Goal: Task Accomplishment & Management: Complete application form

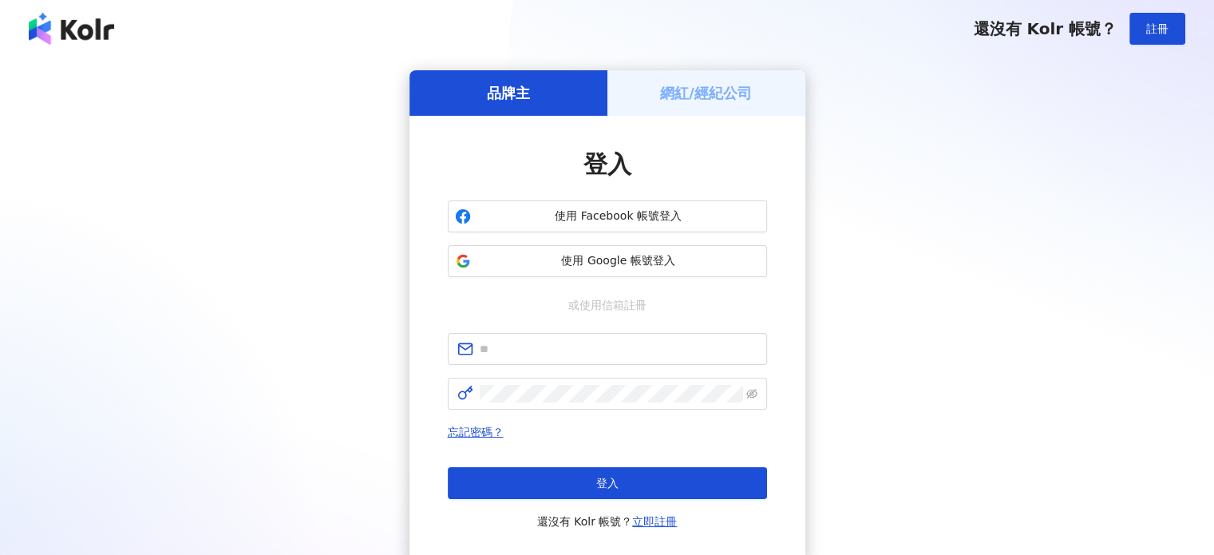
click at [725, 86] on h5 "網紅/經紀公司" at bounding box center [706, 93] width 92 height 20
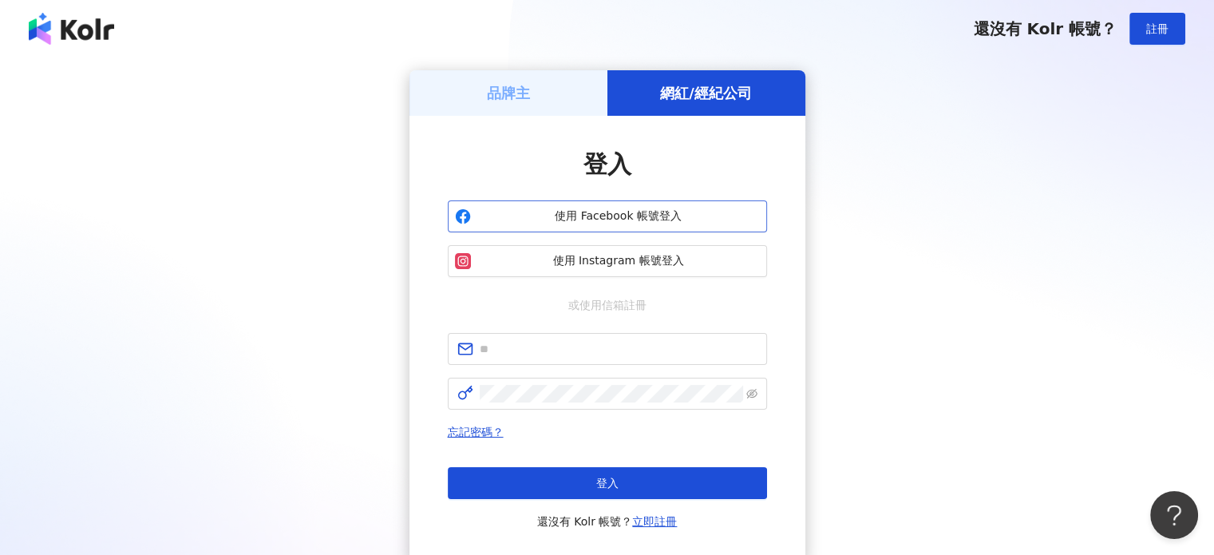
click at [654, 211] on span "使用 Facebook 帳號登入" at bounding box center [618, 216] width 282 height 16
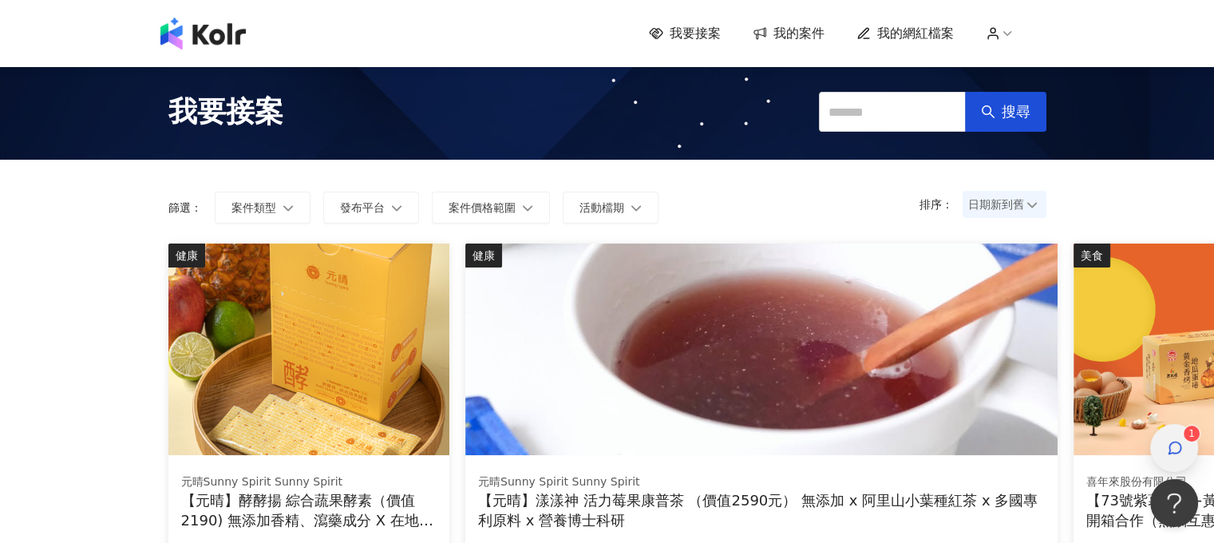
click at [1182, 443] on icon "button" at bounding box center [1175, 448] width 16 height 16
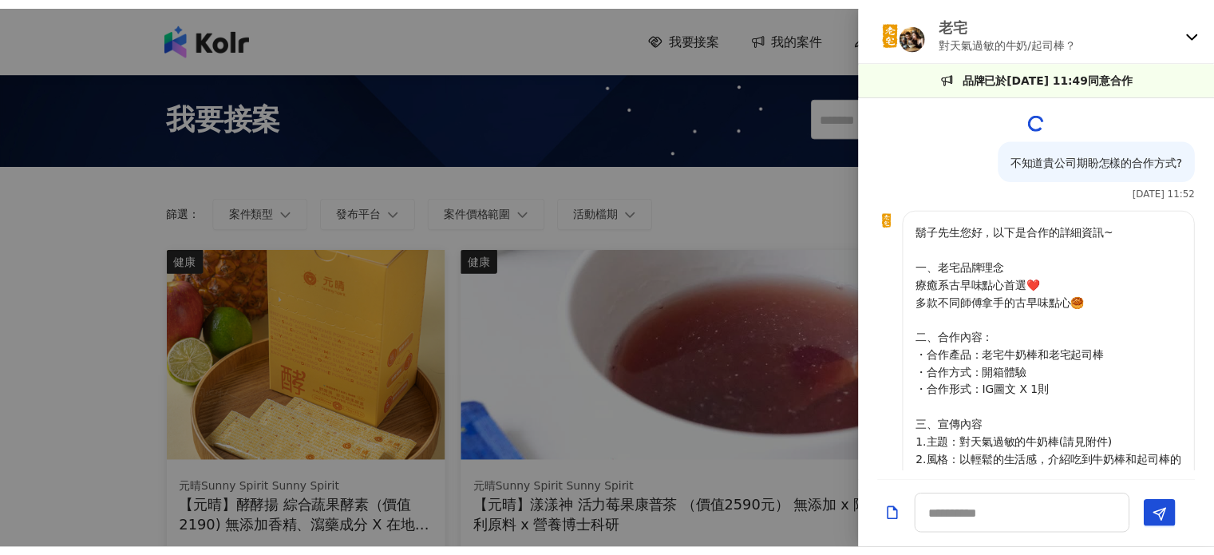
scroll to position [2150, 0]
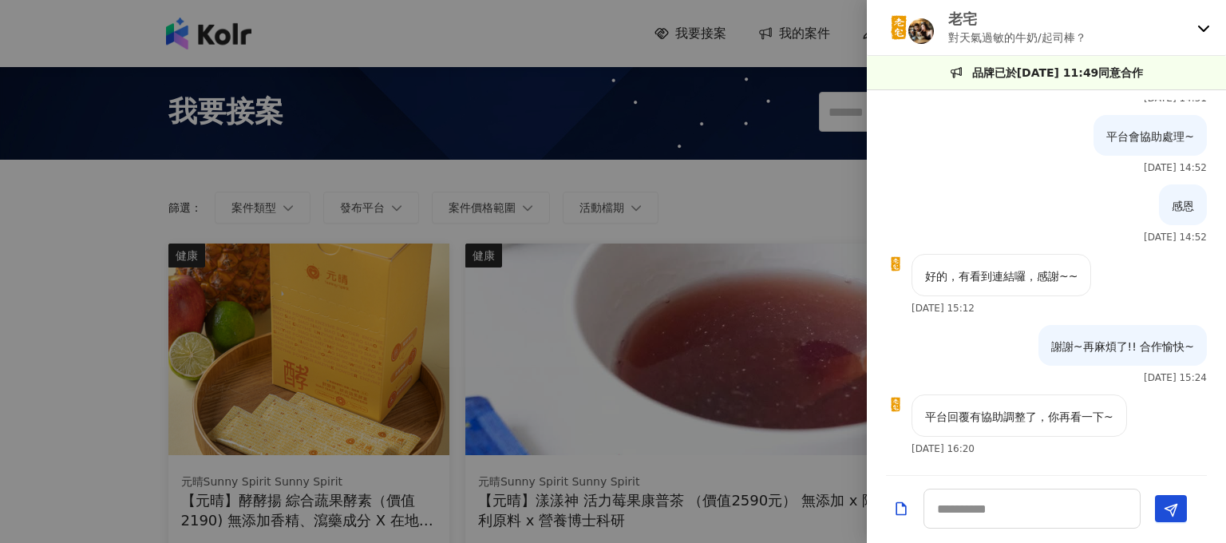
click at [1203, 24] on icon at bounding box center [1203, 28] width 13 height 13
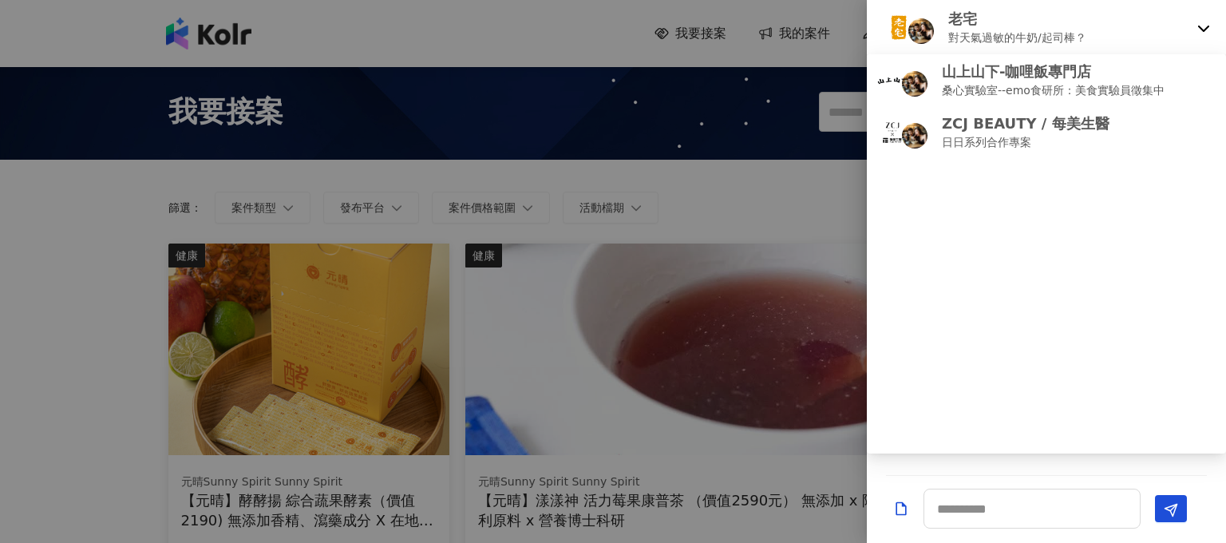
click at [772, 206] on div at bounding box center [613, 271] width 1226 height 543
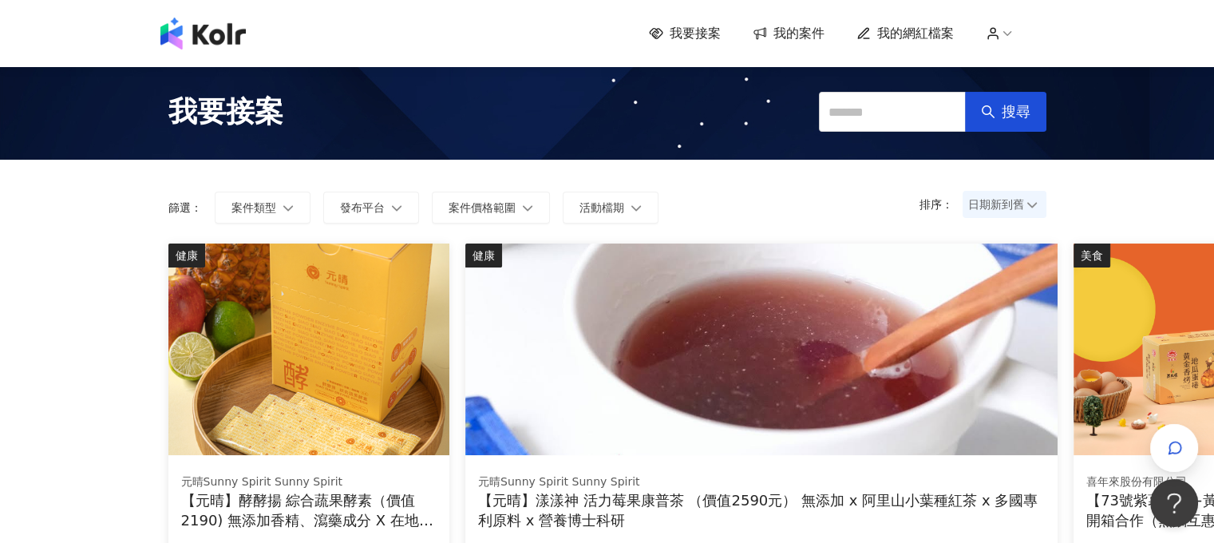
click at [800, 31] on span "我的案件" at bounding box center [798, 34] width 51 height 18
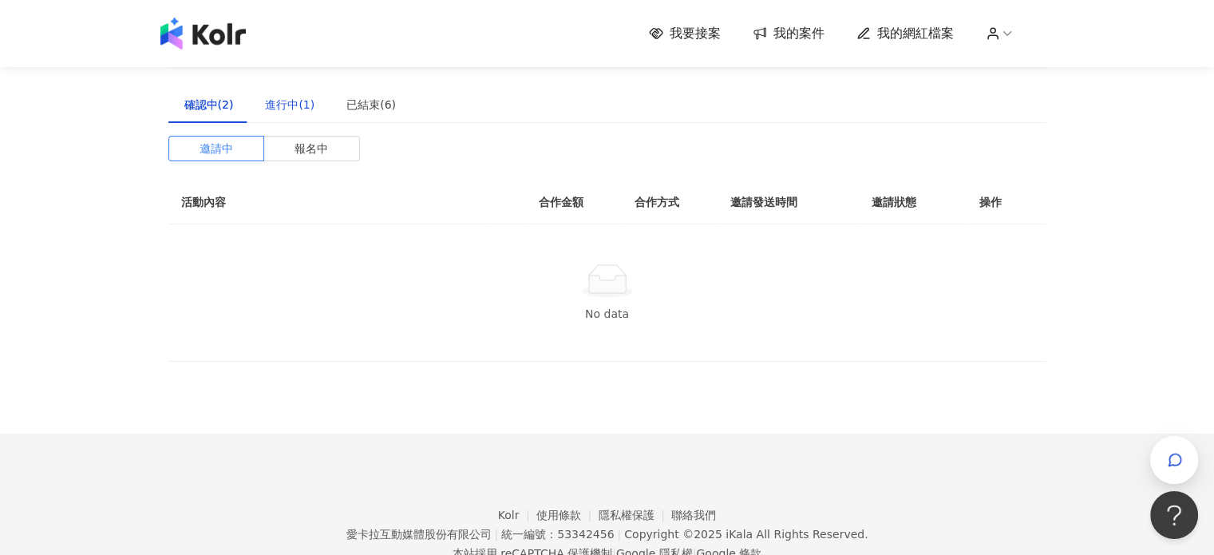
click at [287, 108] on div "進行中(1)" at bounding box center [289, 105] width 49 height 18
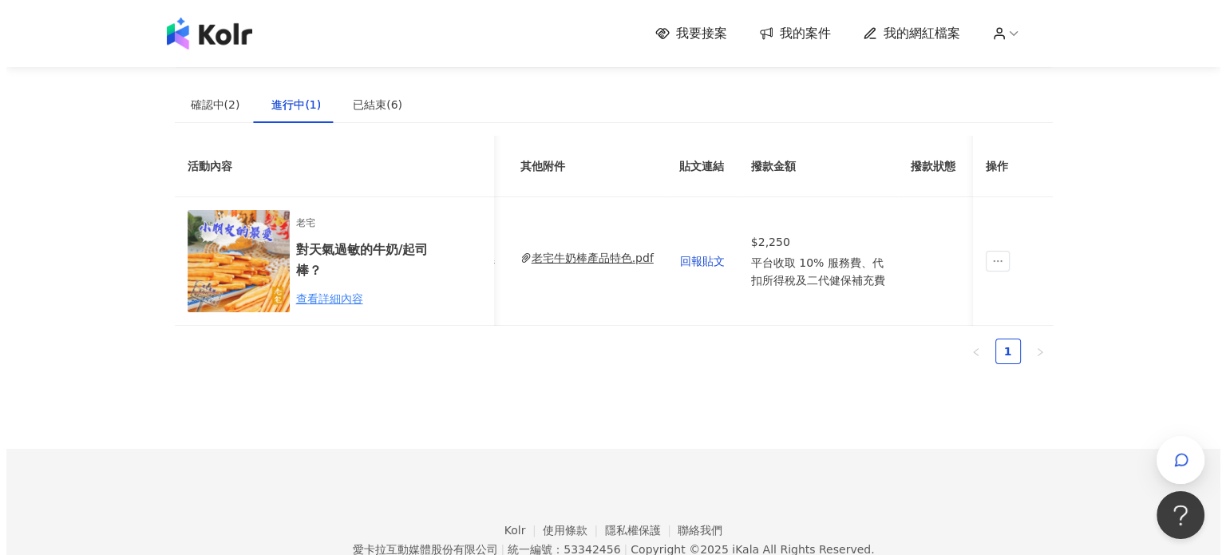
scroll to position [0, 642]
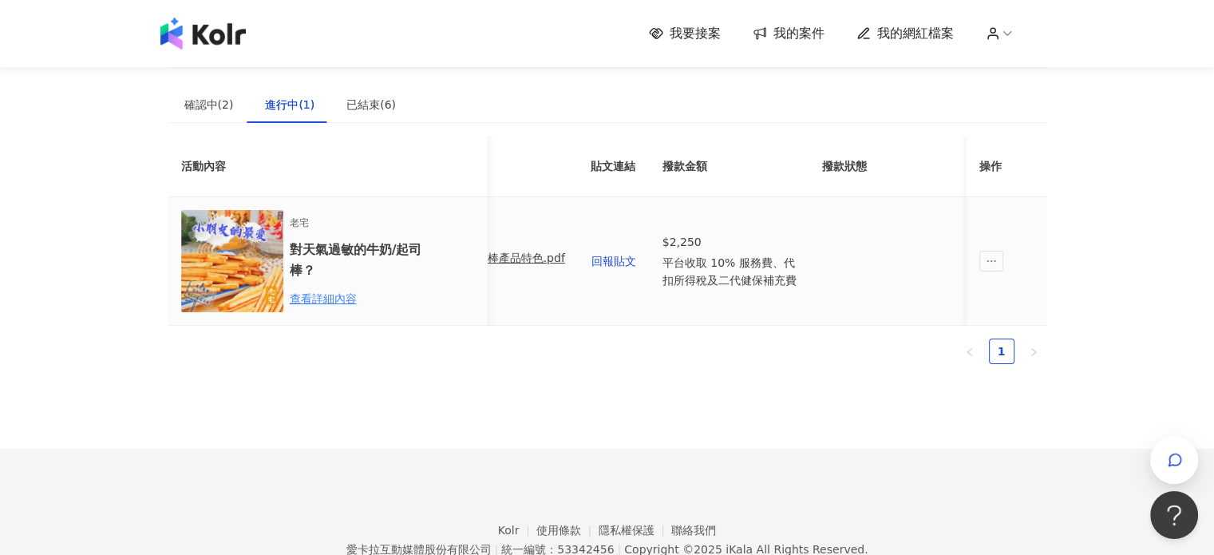
click at [581, 261] on td "回報貼文" at bounding box center [614, 261] width 72 height 128
click at [594, 260] on span "回報貼文" at bounding box center [613, 261] width 45 height 13
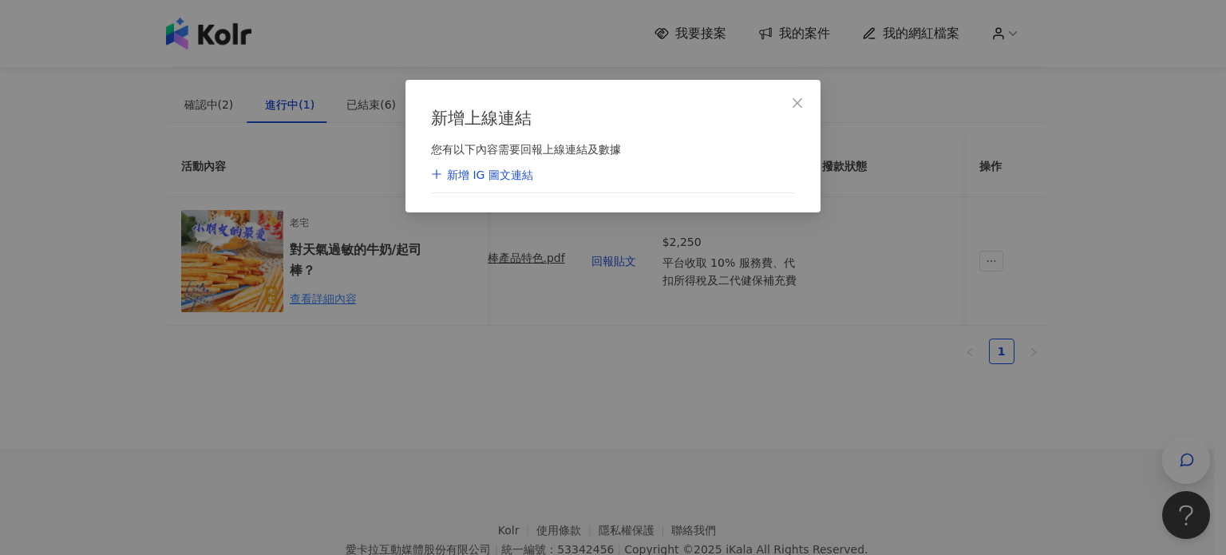
click at [496, 176] on div "新增 IG 圖文連結" at bounding box center [482, 176] width 102 height 16
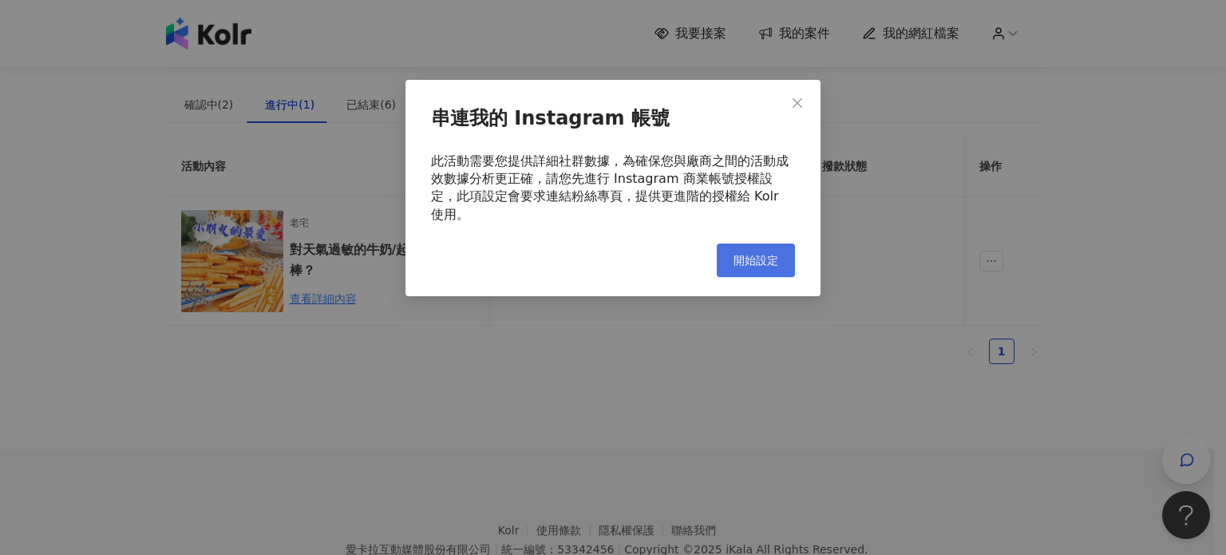
click at [776, 254] on span "開始設定" at bounding box center [755, 260] width 45 height 13
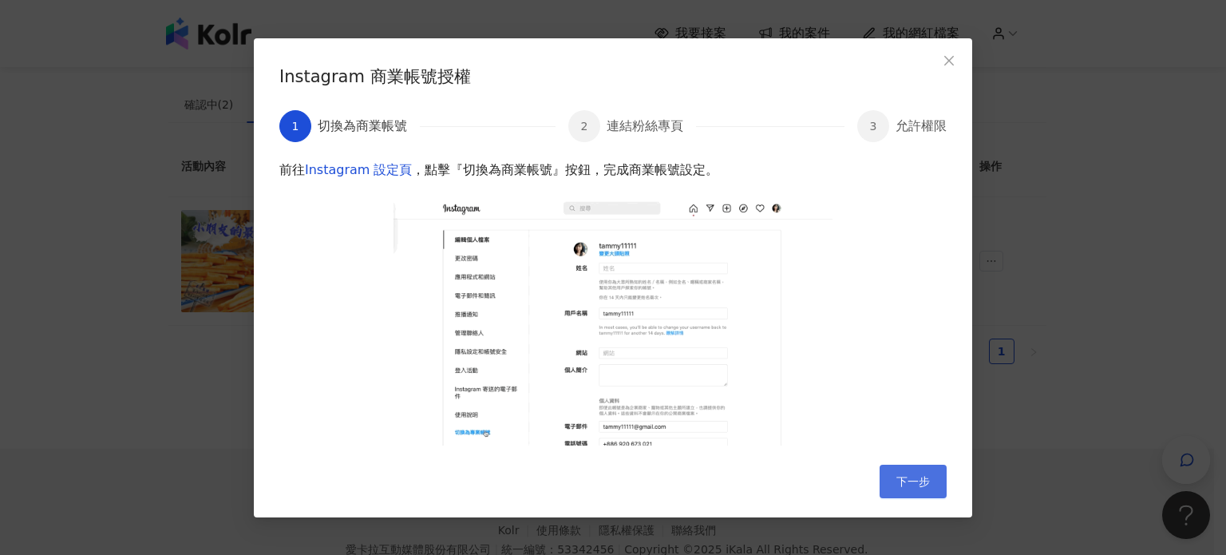
click at [903, 475] on span "下一步" at bounding box center [913, 481] width 34 height 13
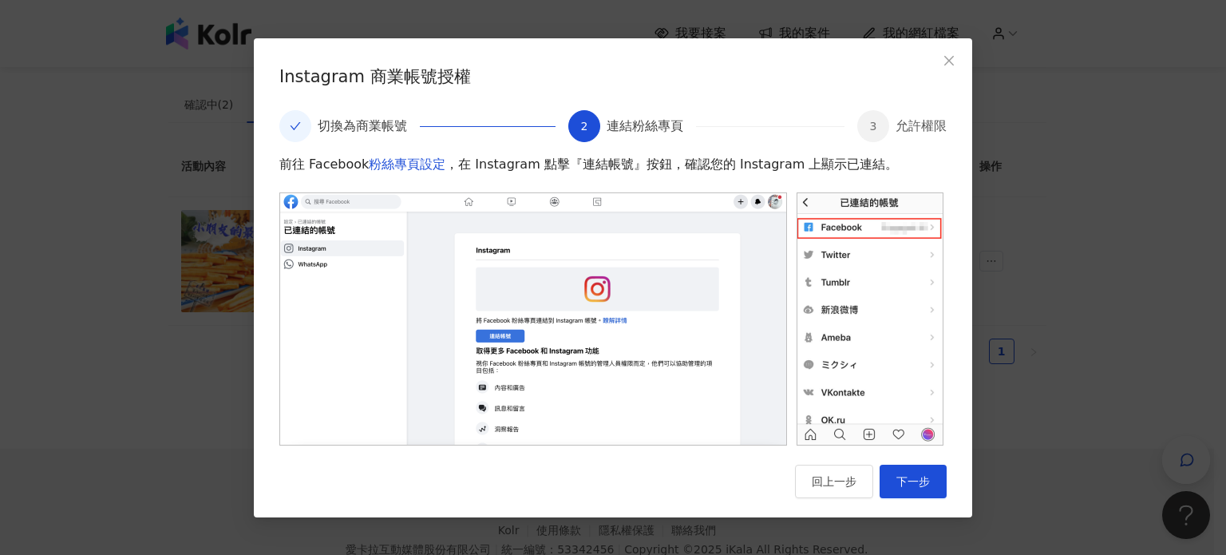
scroll to position [18, 9]
click at [916, 476] on span "下一步" at bounding box center [913, 481] width 34 height 13
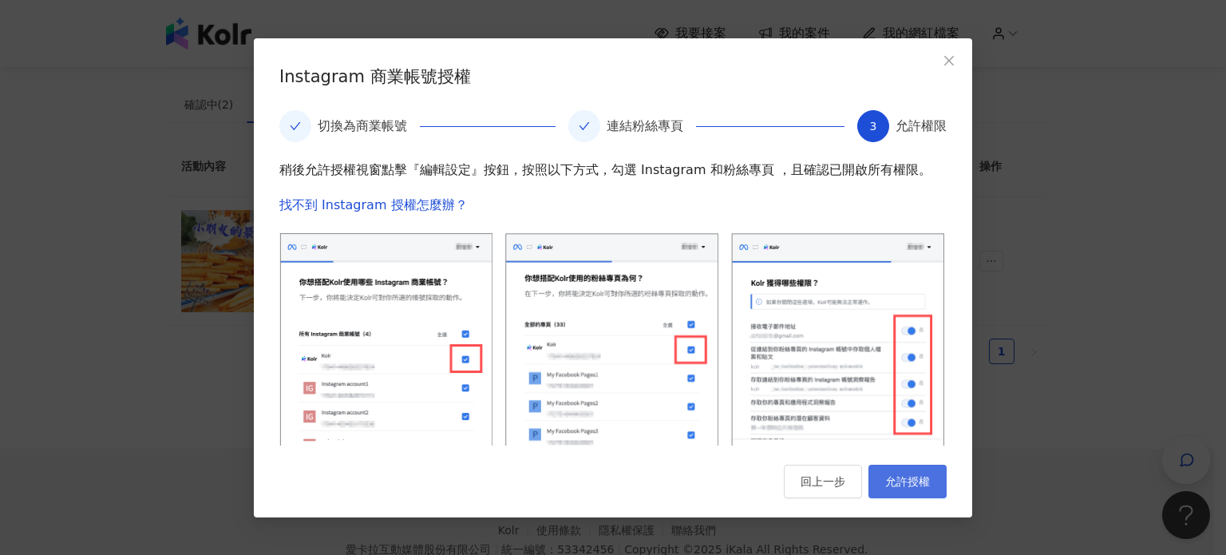
click at [902, 484] on span "允許授權" at bounding box center [907, 481] width 45 height 13
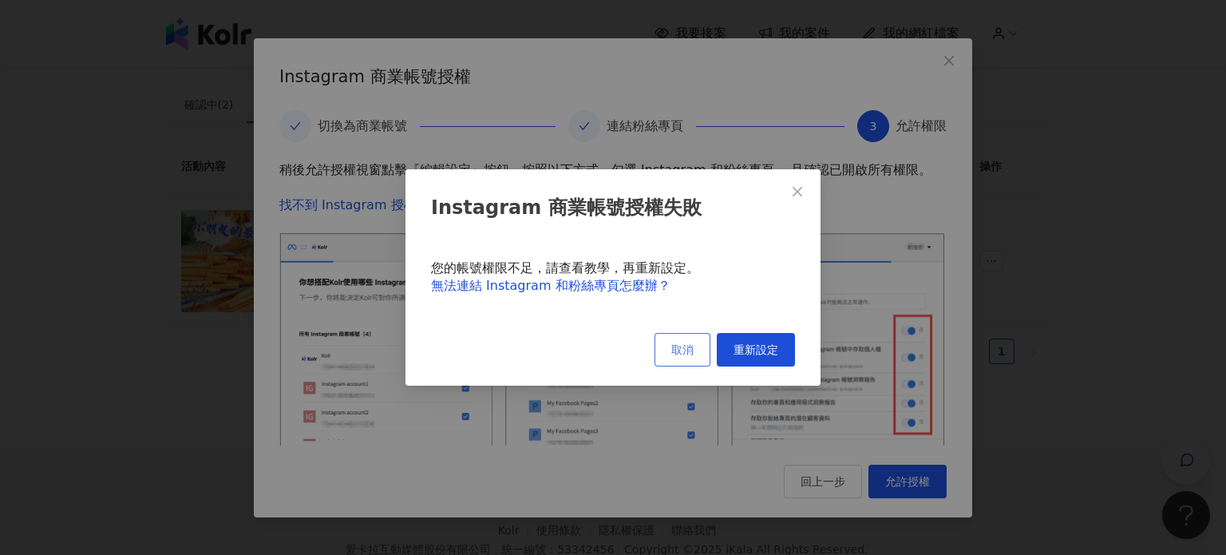
click at [681, 356] on span "取消" at bounding box center [682, 349] width 22 height 13
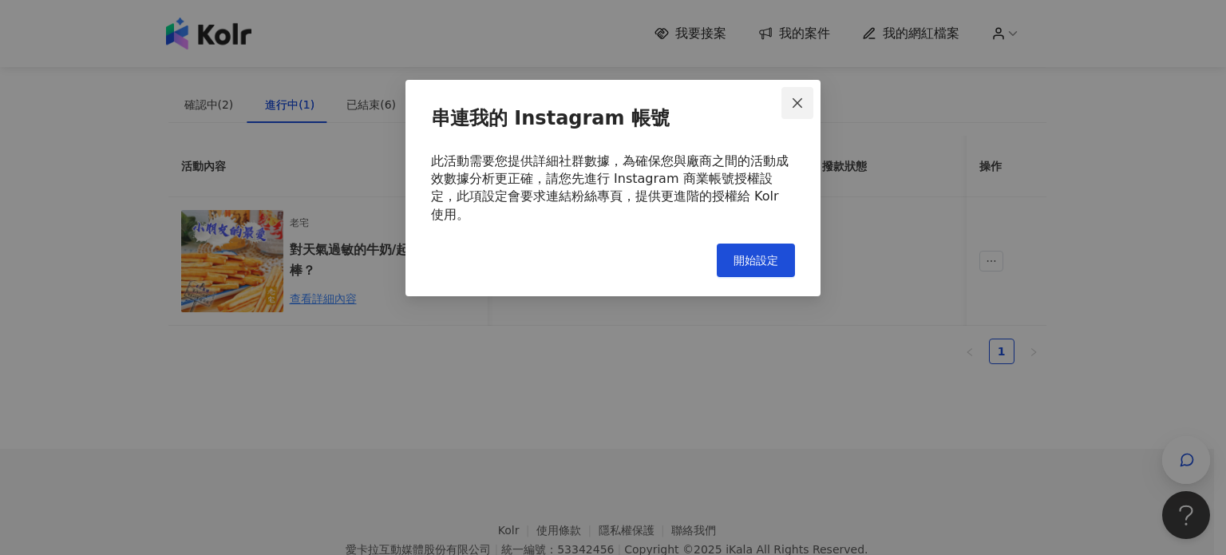
click at [796, 100] on icon "close" at bounding box center [797, 103] width 13 height 13
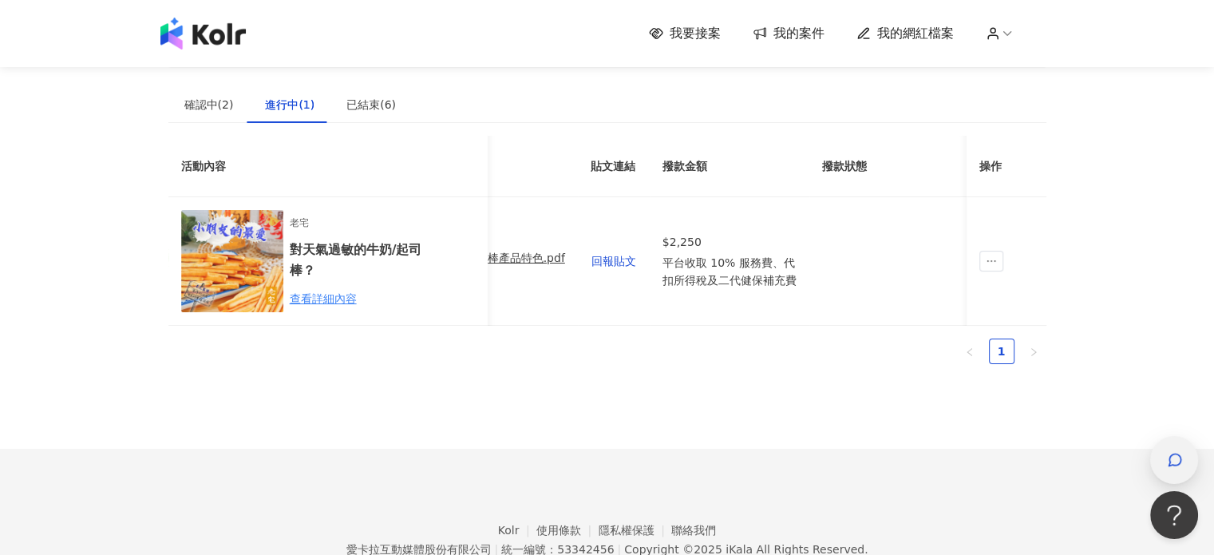
click at [1169, 463] on icon "button" at bounding box center [1175, 460] width 12 height 12
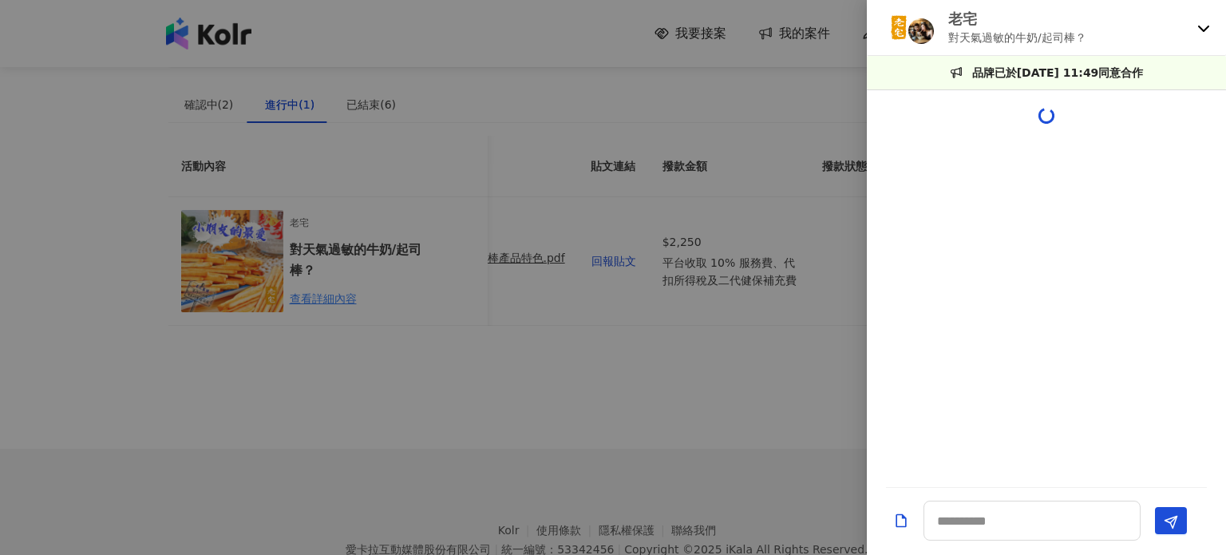
scroll to position [2138, 0]
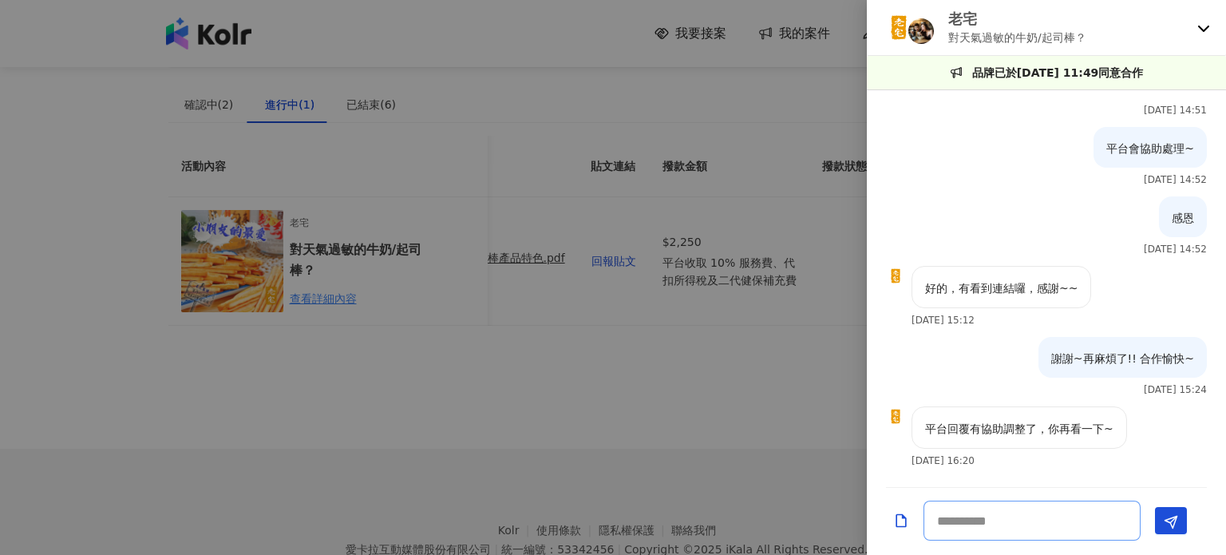
click at [1029, 527] on textarea at bounding box center [1031, 520] width 217 height 40
click at [1017, 521] on textarea at bounding box center [1031, 520] width 217 height 40
type textarea "*****"
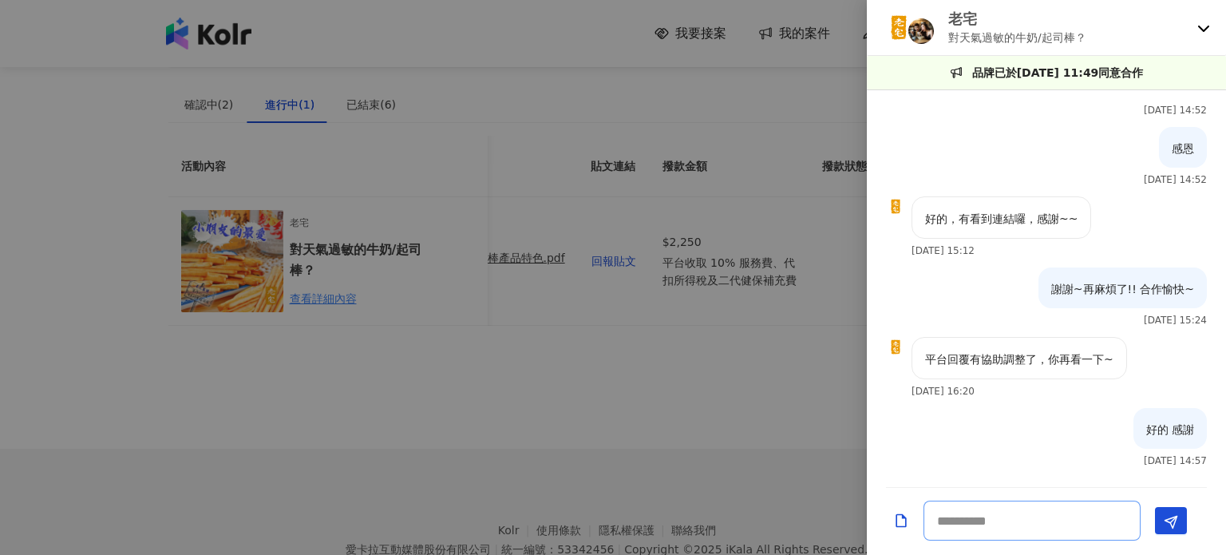
scroll to position [2207, 0]
